Goal: Browse casually

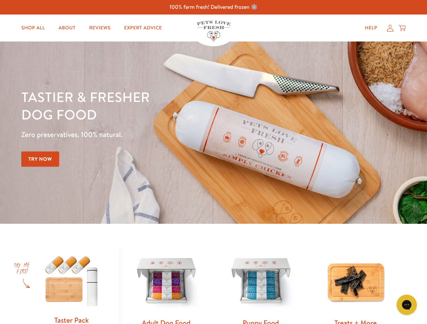
click at [213, 162] on div "Tastier & fresher dog food Zero preservatives. 100% natural. Try Now" at bounding box center [149, 132] width 256 height 89
click at [407, 305] on icon "Gorgias live chat" at bounding box center [406, 305] width 6 height 6
